Goal: Information Seeking & Learning: Compare options

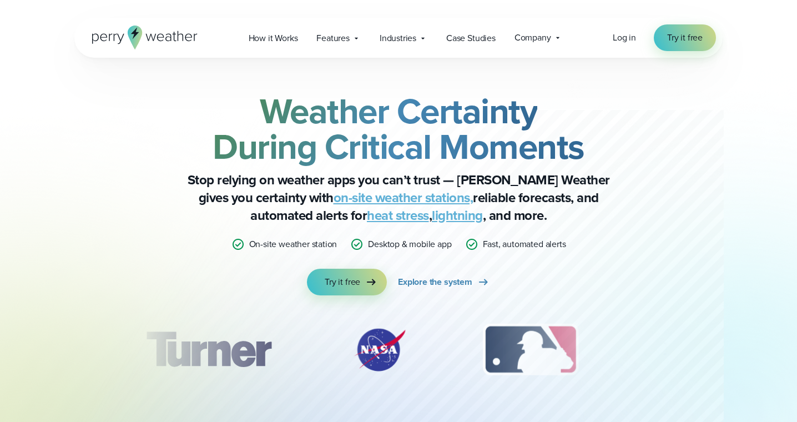
click at [416, 38] on span "Industries" at bounding box center [397, 38] width 37 height 13
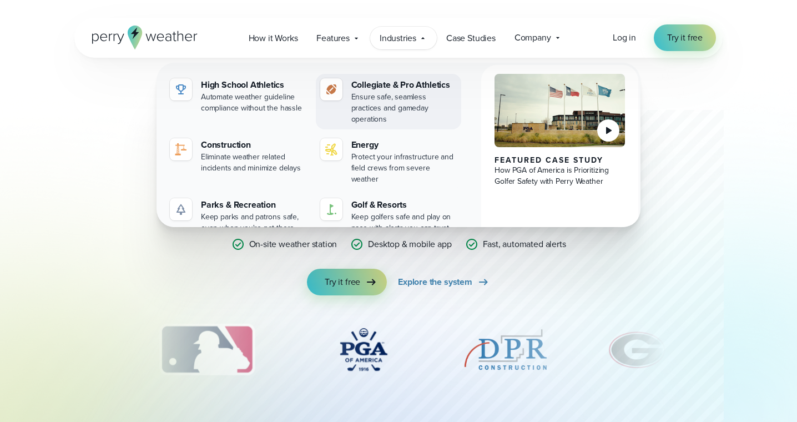
click at [383, 81] on div "Collegiate & Pro Athletics" at bounding box center [404, 84] width 106 height 13
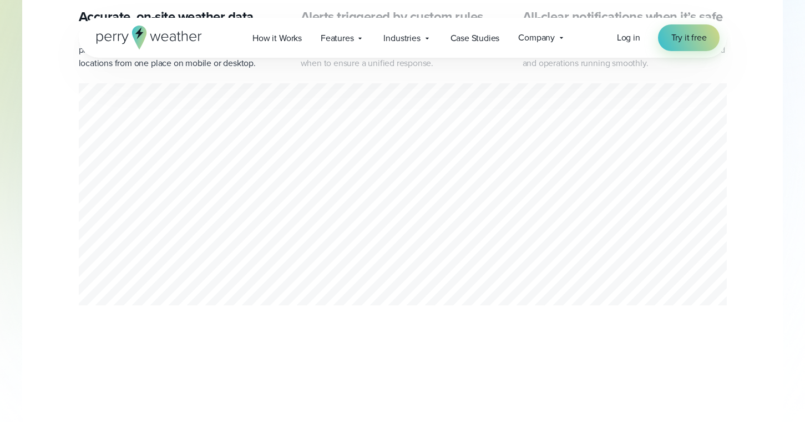
scroll to position [3793, 0]
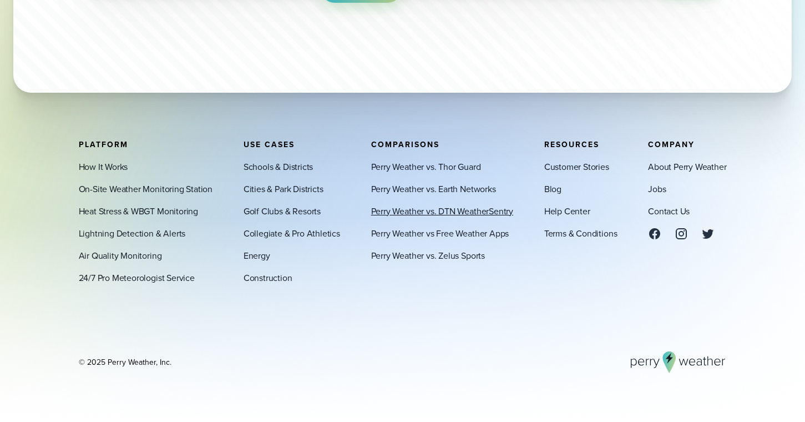
click at [411, 206] on link "Perry Weather vs. DTN WeatherSentry" at bounding box center [442, 210] width 142 height 13
